Goal: Browse casually: Explore the website without a specific task or goal

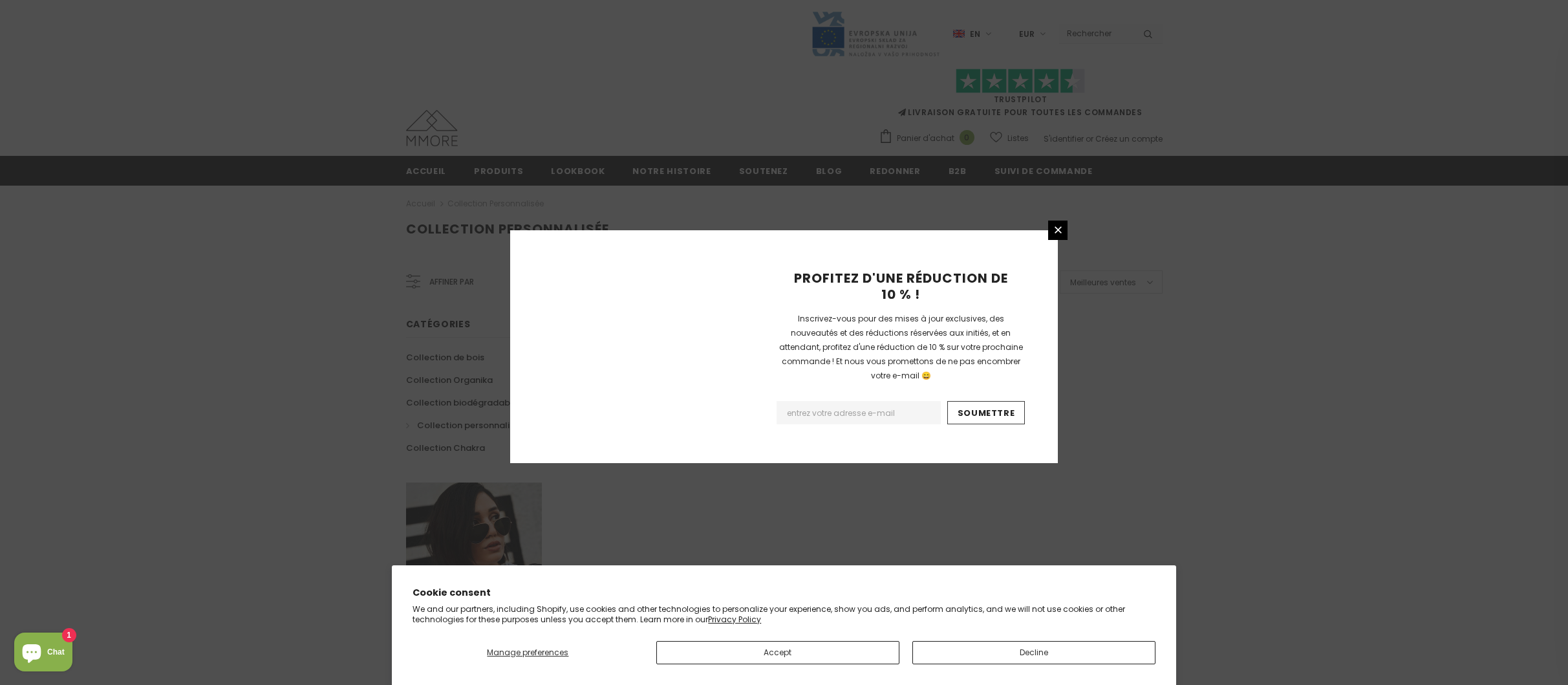
scroll to position [672, 0]
